Goal: Task Accomplishment & Management: Use online tool/utility

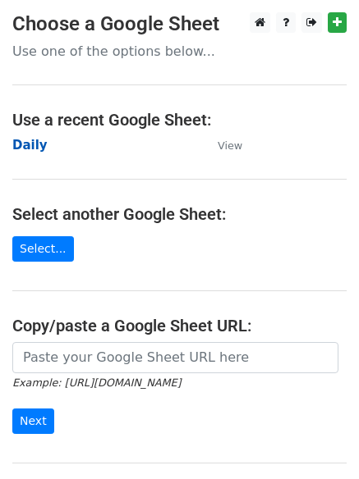
click at [29, 144] on strong "Daily" at bounding box center [29, 145] width 35 height 15
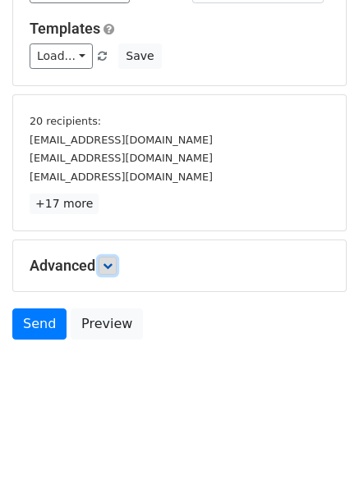
click at [112, 261] on icon at bounding box center [108, 266] width 10 height 10
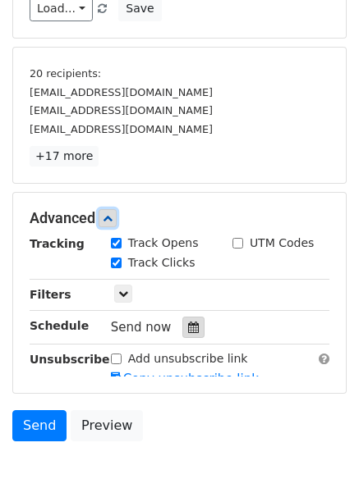
scroll to position [287, 0]
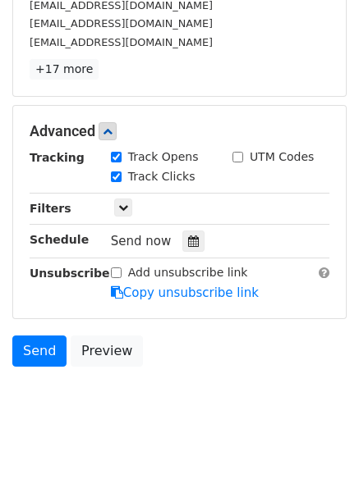
click at [181, 228] on div "Tracking Track Opens UTM Codes Track Clicks Filters Only include spreadsheet ro…" at bounding box center [180, 226] width 300 height 154
click at [188, 241] on icon at bounding box center [193, 241] width 11 height 11
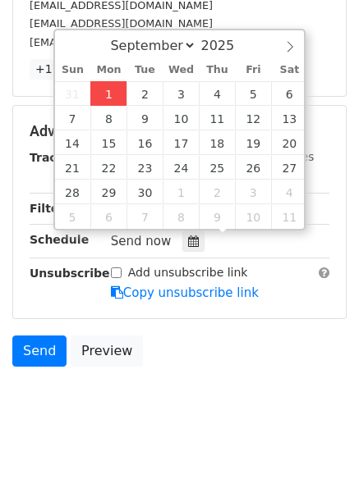
type input "2025-09-01 12:00"
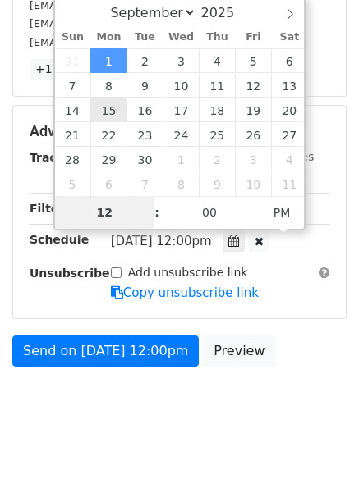
type input "4"
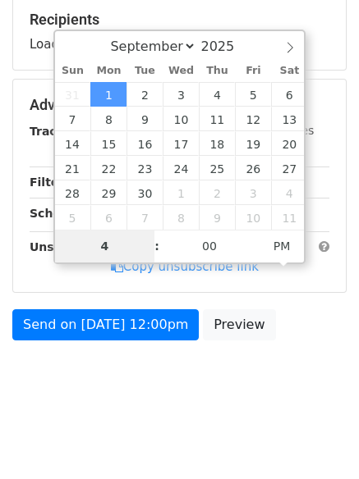
scroll to position [287, 0]
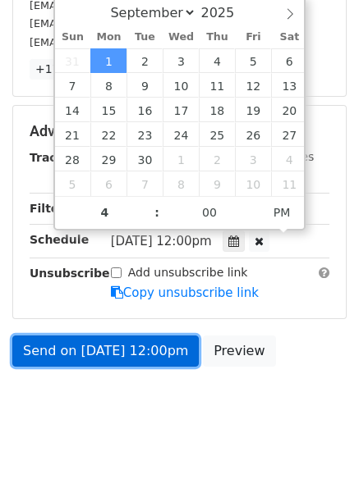
type input "2025-09-01 16:00"
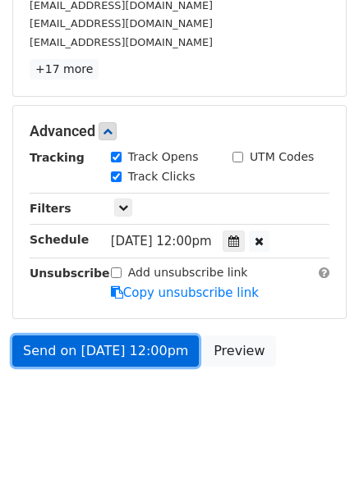
click at [102, 353] on link "Send on Sep 1 at 12:00pm" at bounding box center [105, 351] width 186 height 31
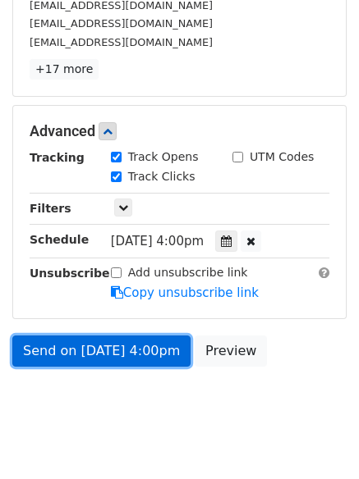
click at [84, 347] on link "Send on Sep 1 at 4:00pm" at bounding box center [101, 351] width 178 height 31
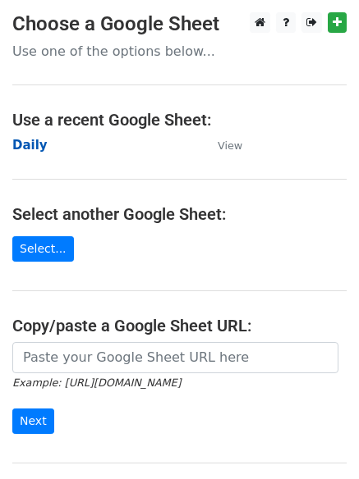
click at [27, 143] on strong "Daily" at bounding box center [29, 145] width 35 height 15
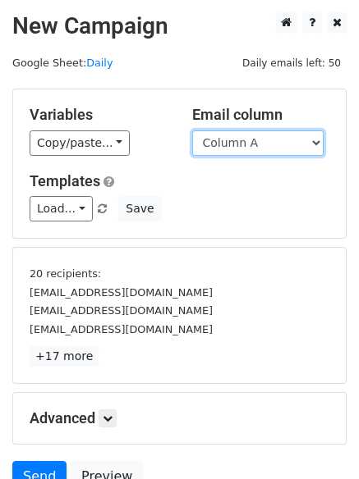
click at [244, 151] on select "Column A Column B Column C Column D Column E" at bounding box center [257, 143] width 131 height 25
select select "Column B"
click at [192, 131] on select "Column A Column B Column C Column D Column E" at bounding box center [257, 143] width 131 height 25
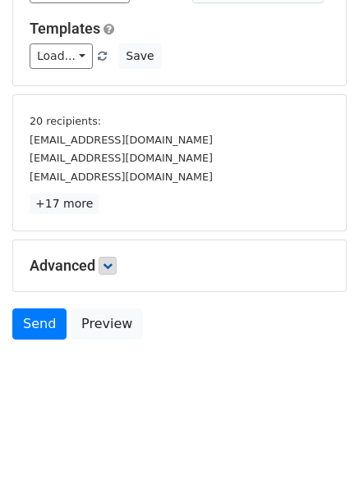
click at [115, 276] on div "Advanced Tracking Track Opens UTM Codes Track Clicks Filters Only include sprea…" at bounding box center [179, 266] width 332 height 51
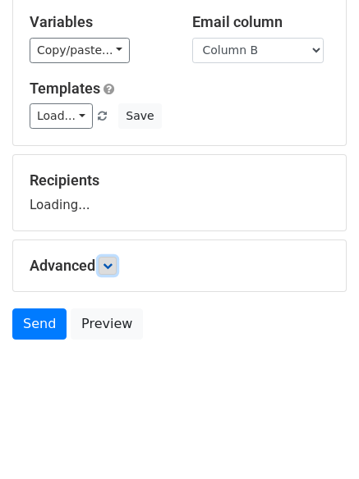
click at [112, 264] on icon at bounding box center [108, 266] width 10 height 10
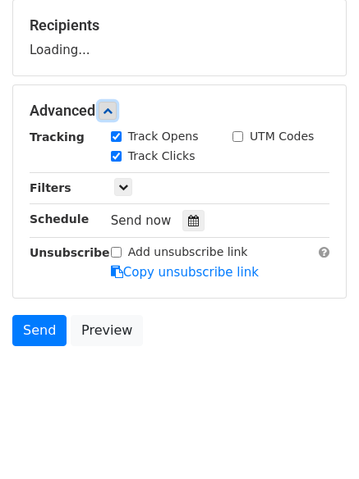
scroll to position [251, 0]
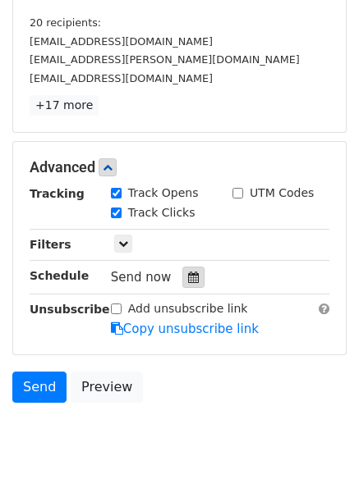
click at [189, 278] on icon at bounding box center [193, 277] width 11 height 11
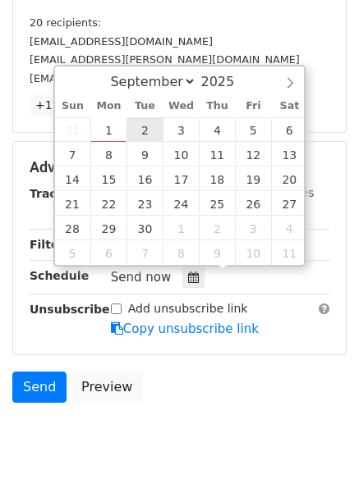
type input "2025-09-02 12:00"
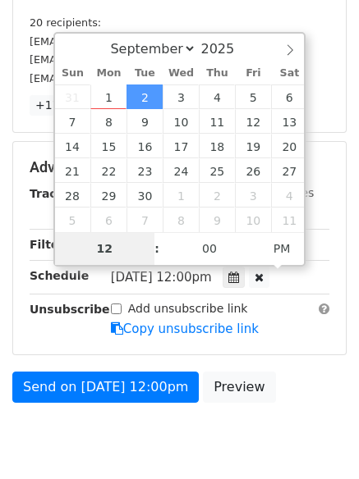
type input "5"
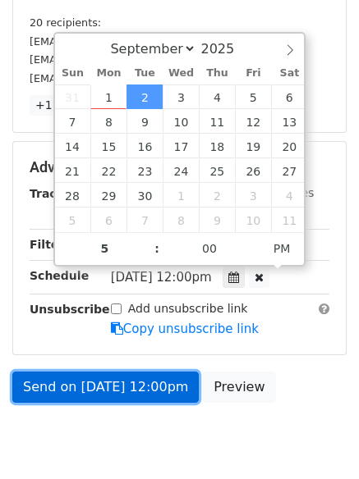
type input "2025-09-02 17:00"
click at [104, 380] on link "Send on Sep 2 at 12:00pm" at bounding box center [105, 387] width 186 height 31
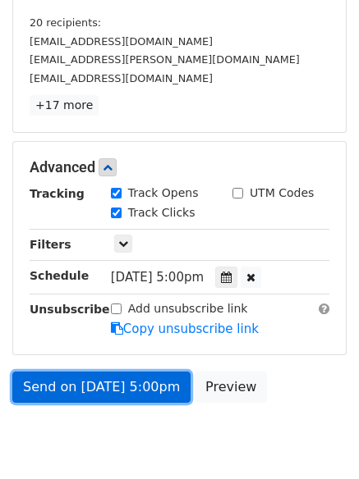
click at [104, 380] on link "Send on Sep 2 at 5:00pm" at bounding box center [101, 387] width 178 height 31
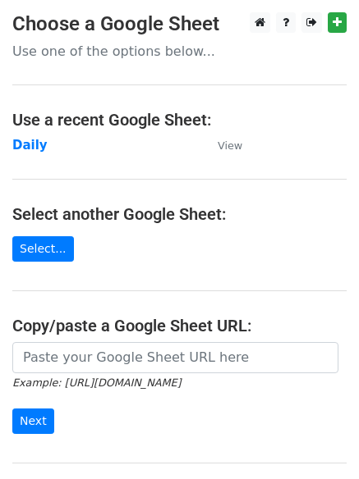
click at [183, 227] on main "Choose a Google Sheet Use one of the options below... Use a recent Google Sheet…" at bounding box center [179, 267] width 359 height 510
click at [31, 153] on strong "Daily" at bounding box center [29, 145] width 35 height 15
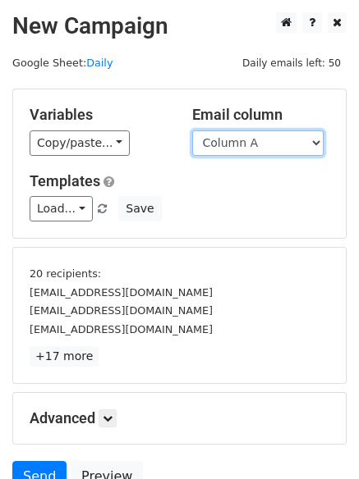
drag, startPoint x: 0, startPoint y: 0, endPoint x: 266, endPoint y: 143, distance: 301.9
click at [266, 143] on select "Column A Column B Column C Column D Column E" at bounding box center [257, 143] width 131 height 25
select select "Column C"
click at [192, 131] on select "Column A Column B Column C Column D Column E" at bounding box center [257, 143] width 131 height 25
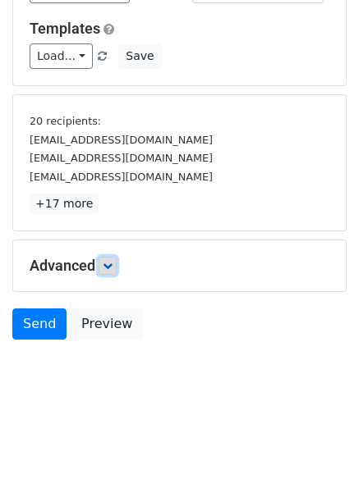
click at [106, 264] on link at bounding box center [108, 266] width 18 height 18
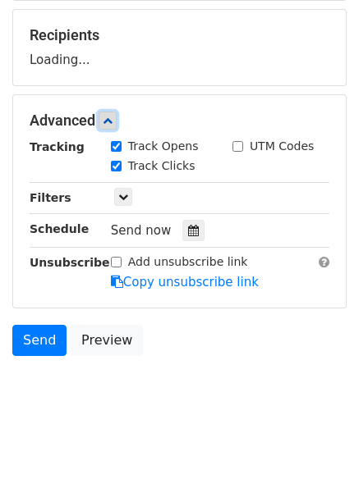
scroll to position [239, 0]
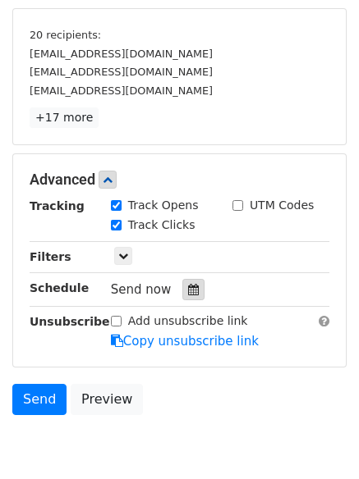
click at [188, 284] on icon at bounding box center [193, 289] width 11 height 11
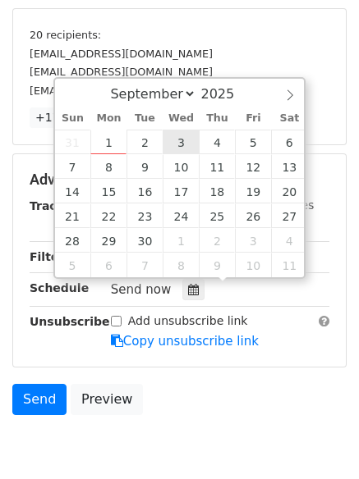
type input "2025-09-03 12:00"
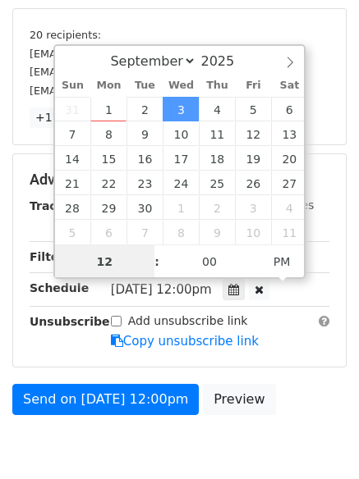
scroll to position [1, 0]
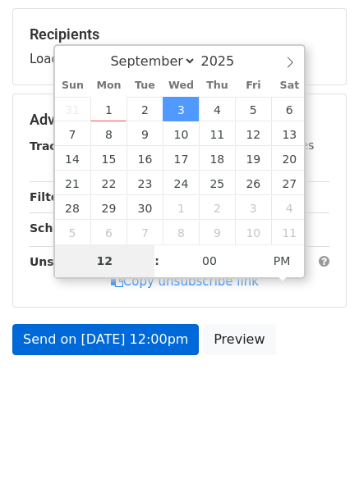
type input "6"
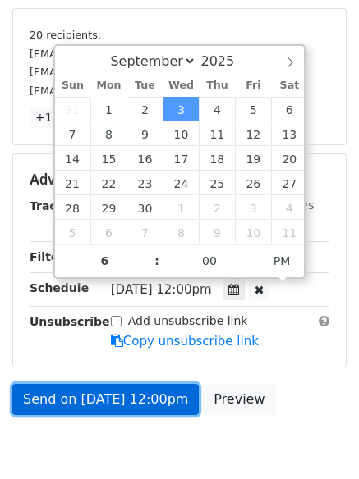
type input "2025-09-03 18:00"
click at [108, 397] on link "Send on Sep 3 at 12:00pm" at bounding box center [105, 399] width 186 height 31
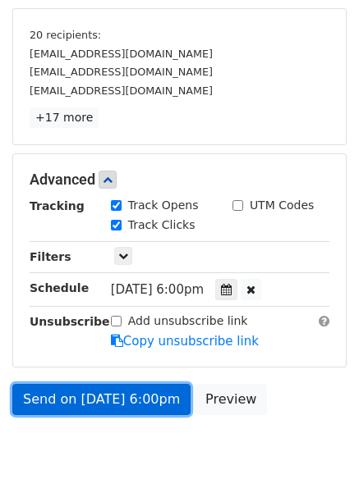
click at [108, 397] on link "Send on Sep 3 at 6:00pm" at bounding box center [101, 399] width 178 height 31
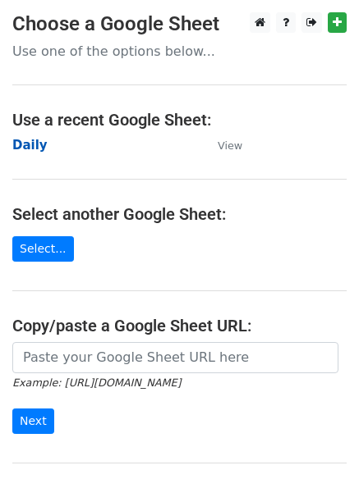
click at [31, 140] on strong "Daily" at bounding box center [29, 145] width 35 height 15
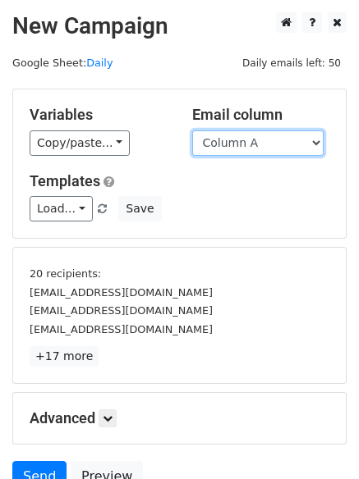
click at [252, 149] on select "Column A Column B Column C Column D Column E" at bounding box center [257, 143] width 131 height 25
select select "Column D"
click at [192, 131] on select "Column A Column B Column C Column D Column E" at bounding box center [257, 143] width 131 height 25
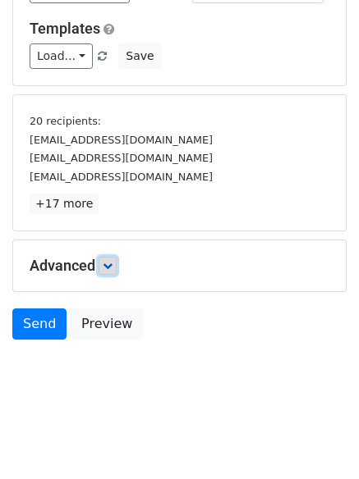
click at [112, 261] on icon at bounding box center [108, 266] width 10 height 10
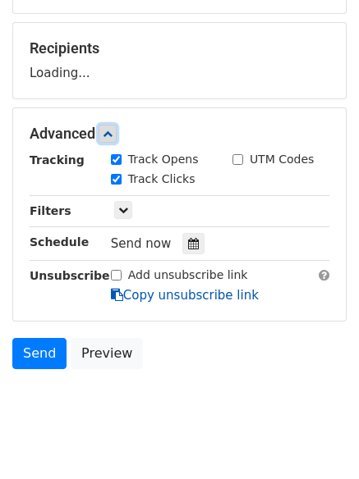
scroll to position [241, 0]
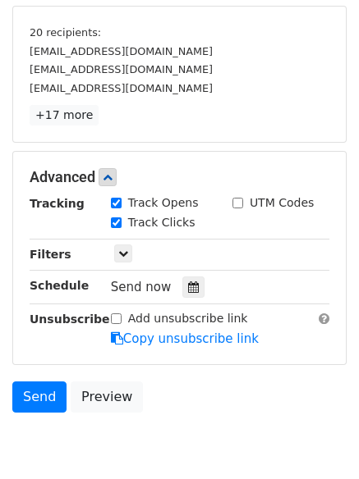
click at [199, 285] on div "Send now" at bounding box center [207, 288] width 193 height 22
click at [188, 290] on icon at bounding box center [193, 287] width 11 height 11
click at [170, 309] on div "Tracking Track Opens UTM Codes Track Clicks Filters Only include spreadsheet ro…" at bounding box center [180, 272] width 300 height 154
click at [182, 295] on div at bounding box center [193, 287] width 22 height 21
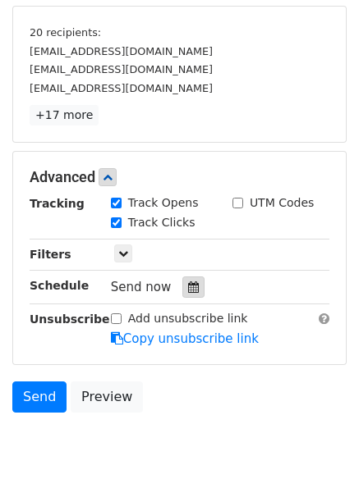
click at [182, 295] on div at bounding box center [193, 287] width 22 height 21
click at [182, 282] on div at bounding box center [193, 287] width 22 height 21
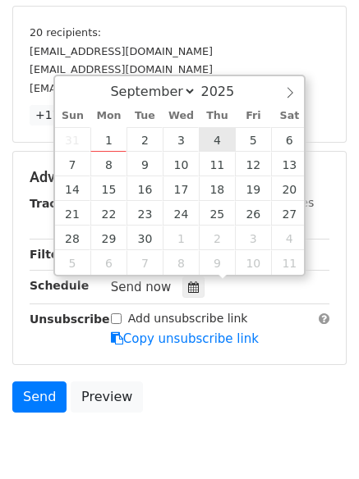
type input "2025-09-04 12:00"
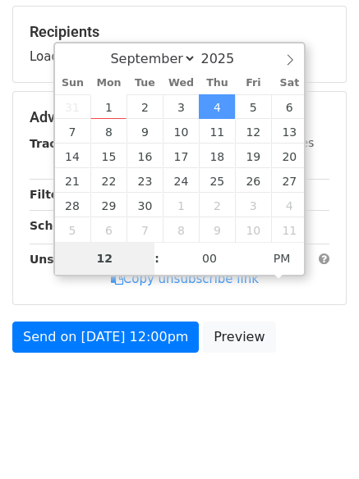
type input "7"
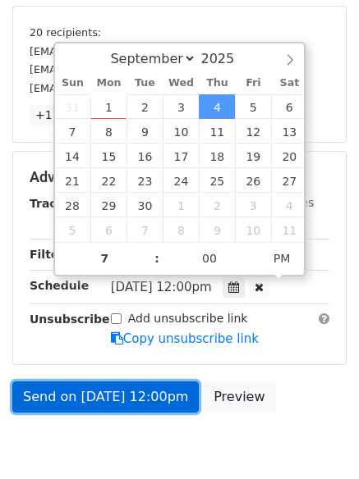
type input "2025-09-04 19:00"
click at [99, 398] on link "Send on Sep 4 at 12:00pm" at bounding box center [105, 397] width 186 height 31
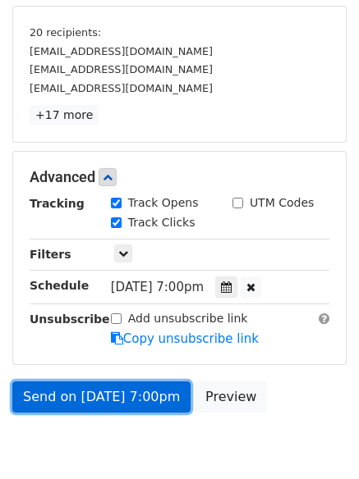
click at [99, 398] on link "Send on Sep 4 at 7:00pm" at bounding box center [101, 397] width 178 height 31
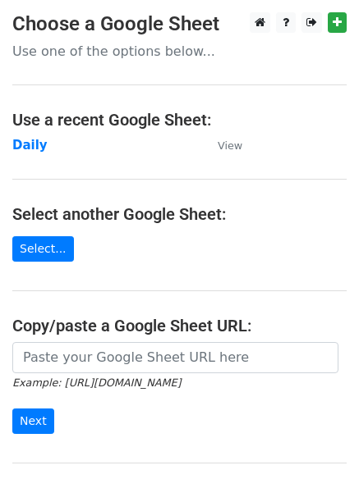
click at [24, 132] on main "Choose a Google Sheet Use one of the options below... Use a recent Google Sheet…" at bounding box center [179, 267] width 359 height 510
click at [24, 143] on strong "Daily" at bounding box center [29, 145] width 35 height 15
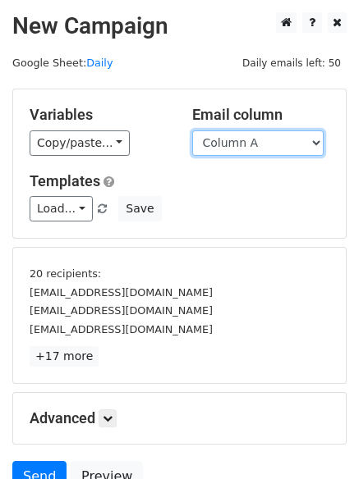
drag, startPoint x: 0, startPoint y: 0, endPoint x: 273, endPoint y: 154, distance: 313.5
click at [273, 147] on select "Column A Column B Column C Column D Column E" at bounding box center [257, 143] width 131 height 25
select select "Column E"
click at [192, 131] on select "Column A Column B Column C Column D Column E" at bounding box center [257, 143] width 131 height 25
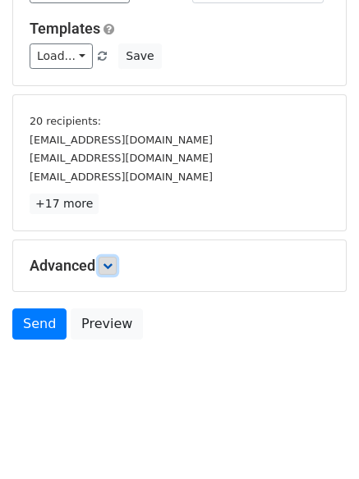
click at [112, 268] on icon at bounding box center [108, 266] width 10 height 10
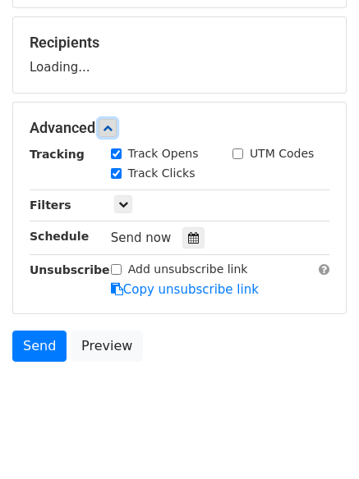
scroll to position [232, 0]
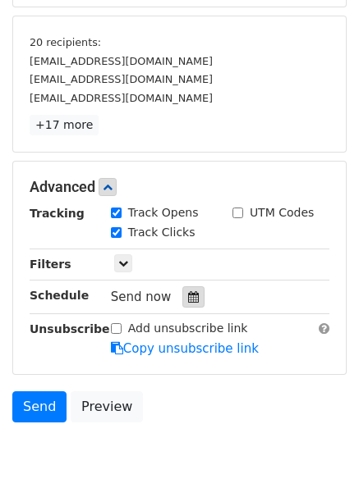
click at [186, 290] on div at bounding box center [193, 297] width 22 height 21
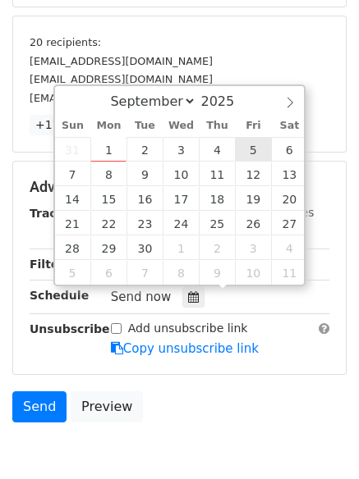
type input "[DATE] 12:00"
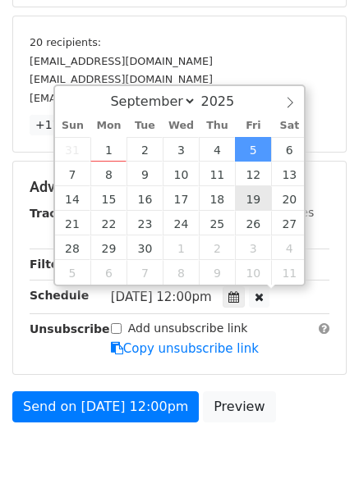
scroll to position [1, 0]
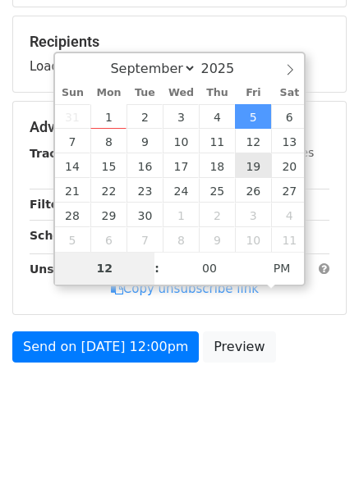
type input "8"
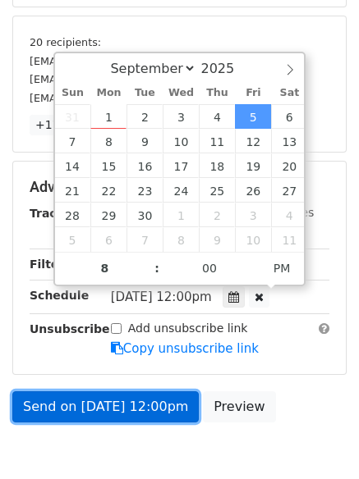
type input "[DATE] 20:00"
click at [121, 403] on link "Send on [DATE] 12:00pm" at bounding box center [105, 407] width 186 height 31
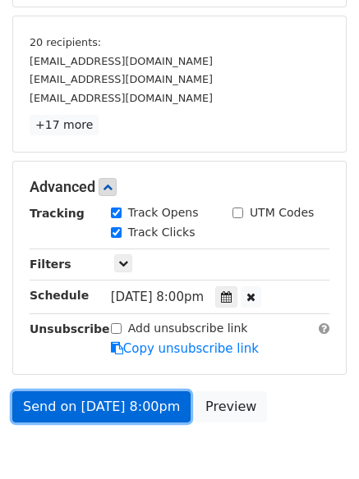
click at [121, 403] on link "Send on [DATE] 8:00pm" at bounding box center [101, 407] width 178 height 31
